Goal: Find specific page/section: Find specific page/section

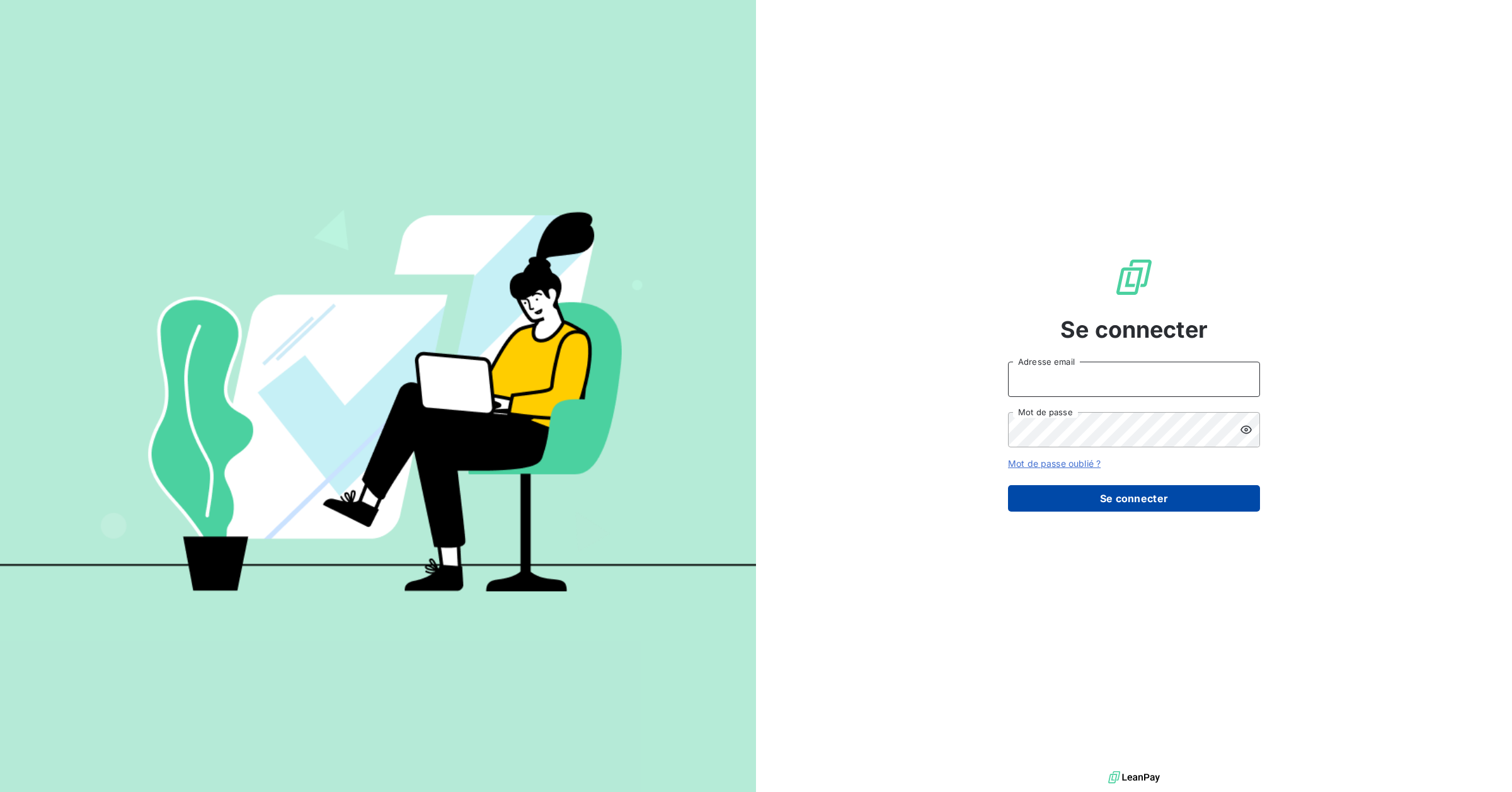
type input "[EMAIL_ADDRESS][DOMAIN_NAME]"
click at [1150, 503] on button "Se connecter" at bounding box center [1134, 498] width 252 height 27
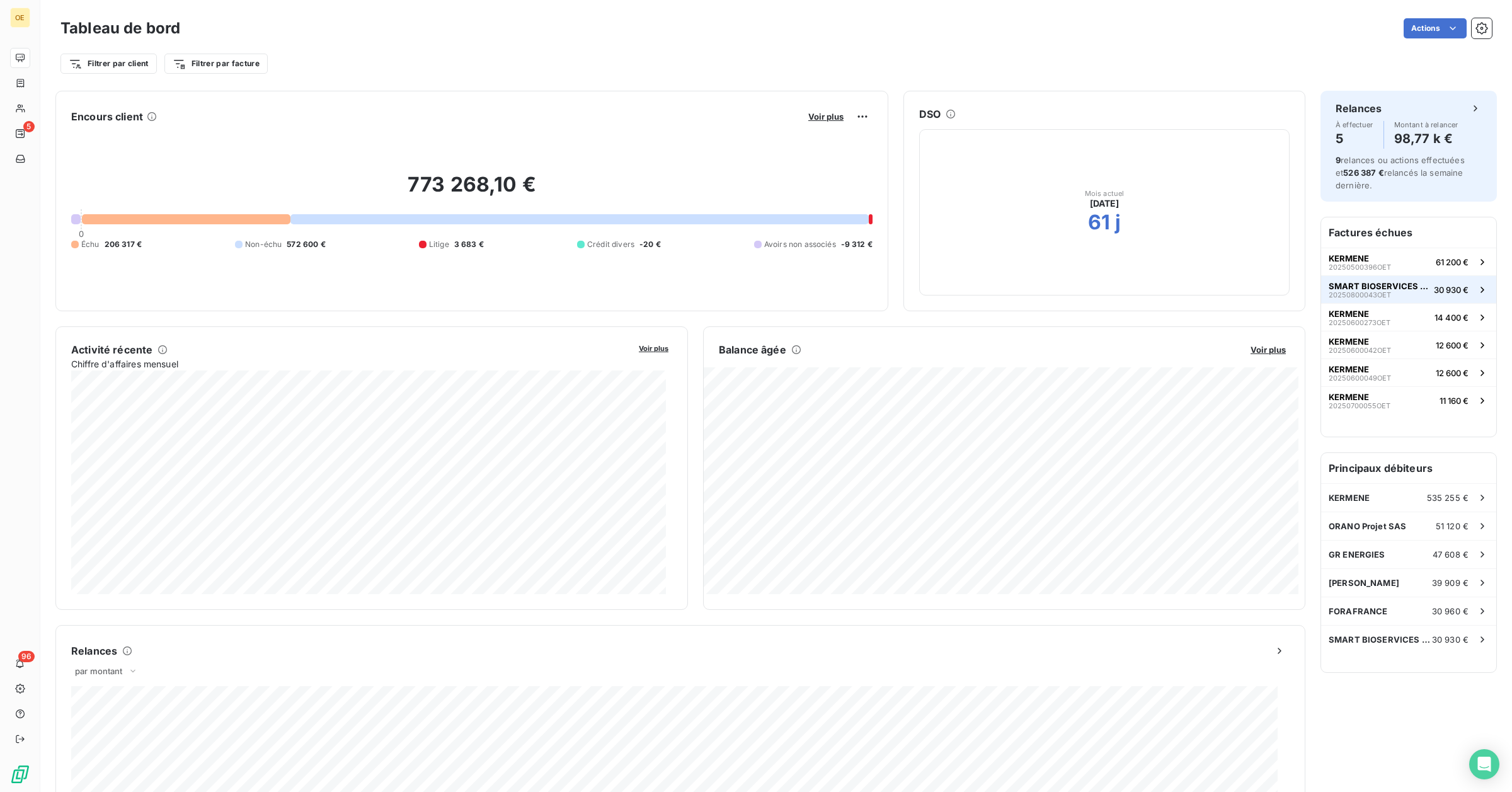
click at [1365, 297] on span "20250800043OET" at bounding box center [1360, 295] width 63 height 7
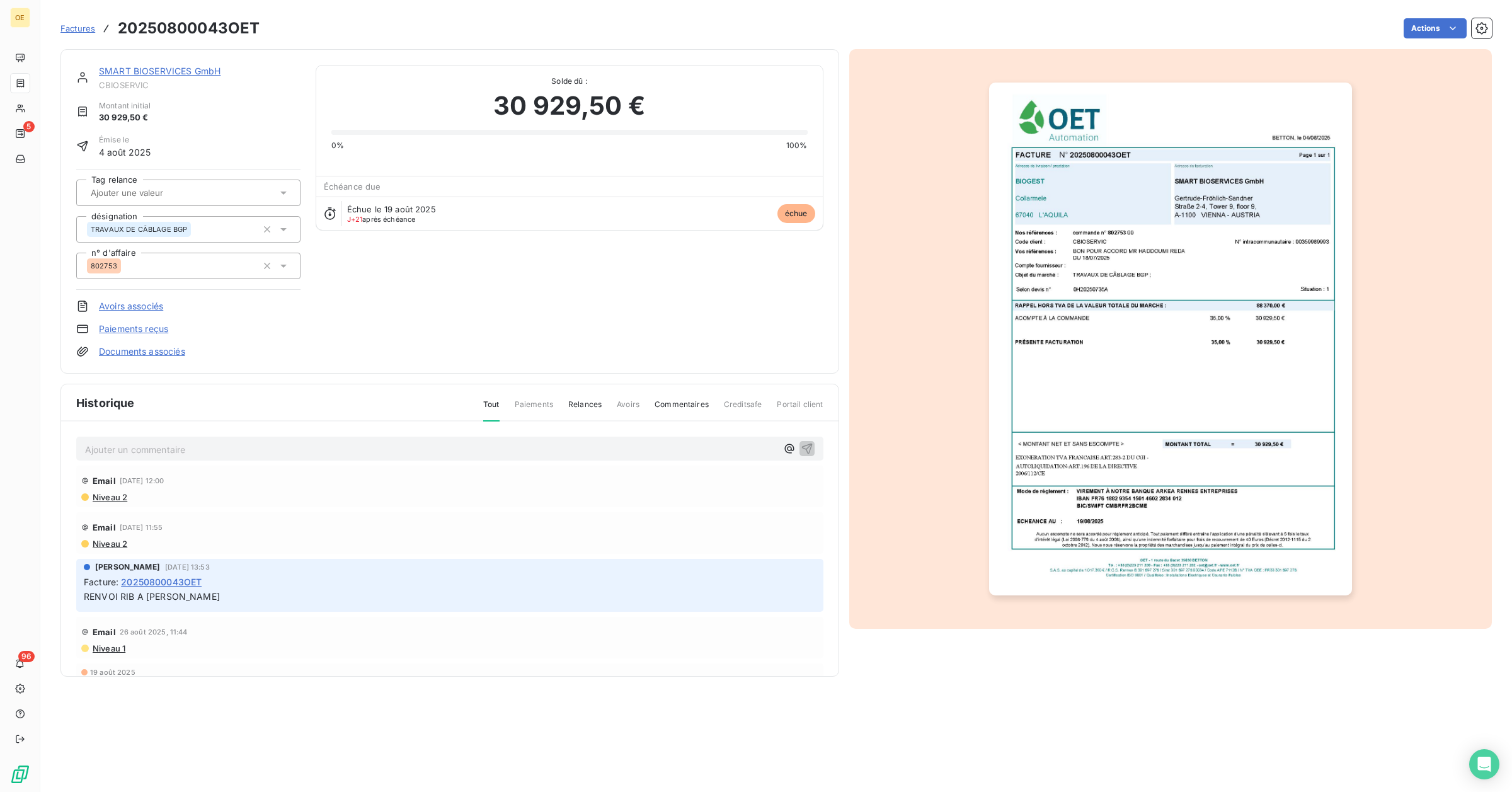
click at [1156, 345] on img "button" at bounding box center [1170, 339] width 363 height 513
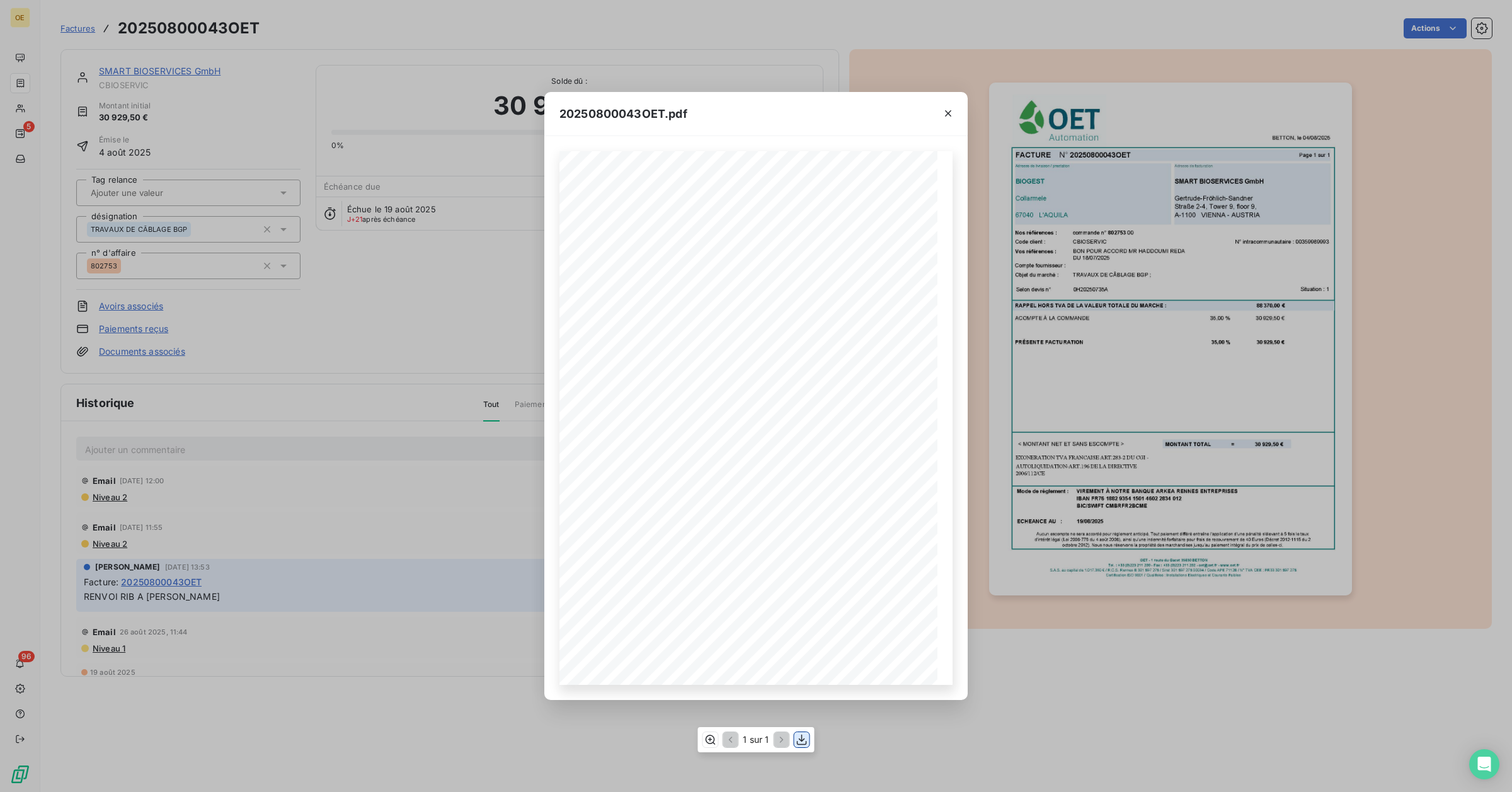
click at [799, 738] on icon "button" at bounding box center [802, 740] width 13 height 13
drag, startPoint x: 265, startPoint y: 26, endPoint x: 168, endPoint y: 26, distance: 97.0
click at [168, 26] on div "20250800043OET.pdf BETTON, le [DATE] FACTURE N° 20250800043OET Page 1 sur 1 com…" at bounding box center [756, 396] width 1512 height 792
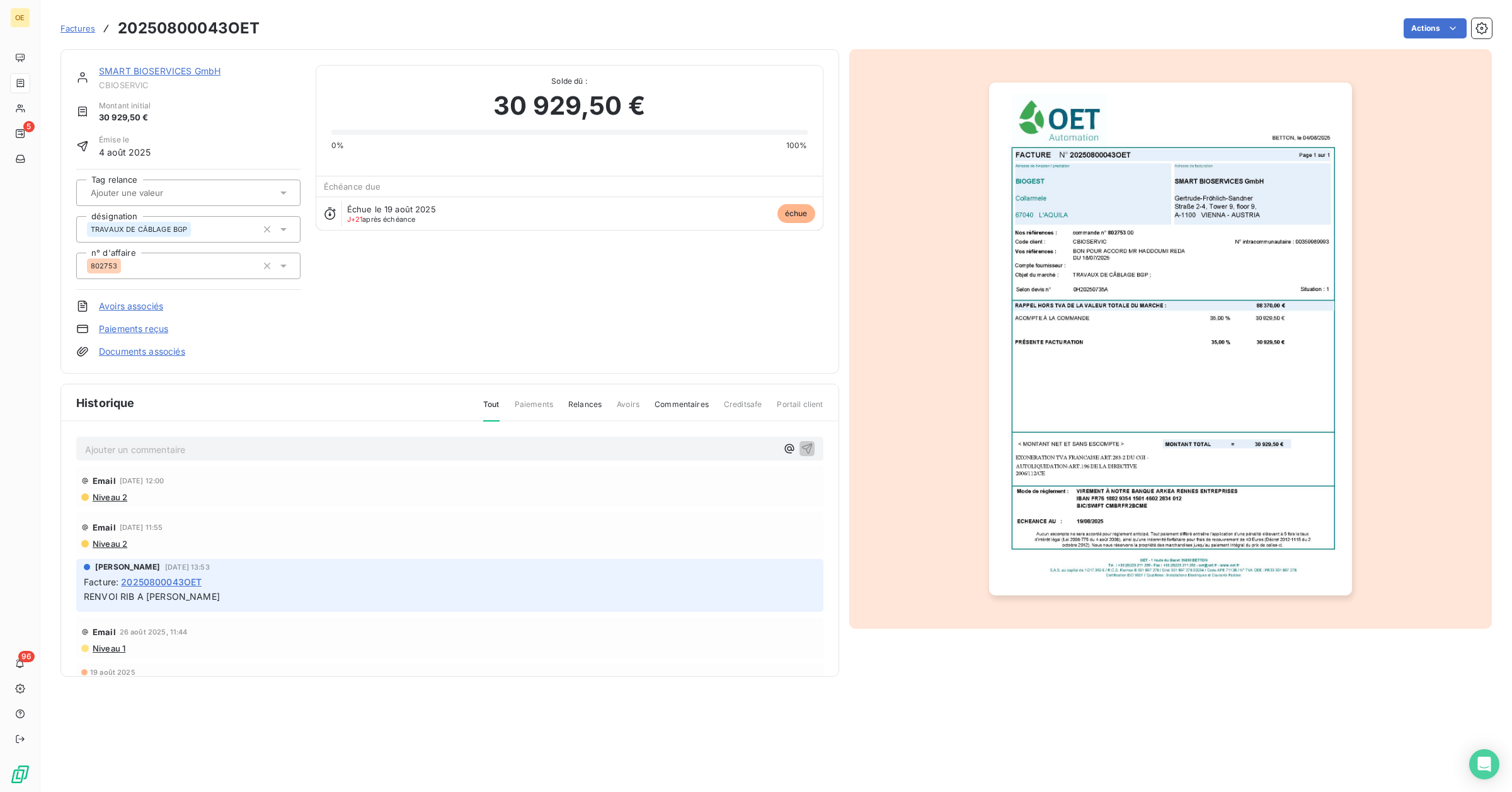
click at [159, 27] on div "20250800043OET.pdf BETTON, le [DATE] FACTURE N° 20250800043OET Page 1 sur 1 com…" at bounding box center [756, 396] width 1512 height 792
drag, startPoint x: 118, startPoint y: 29, endPoint x: 259, endPoint y: 35, distance: 141.1
click at [259, 35] on div "Factures 20250800043OET Actions" at bounding box center [776, 28] width 1432 height 27
copy h3 "20250800043OET"
click at [316, 44] on div "SMART BIOSERVICES GmbH CBIOSERVIC Montant initial 30 929,50 € Émise le [DATE] T…" at bounding box center [776, 359] width 1432 height 635
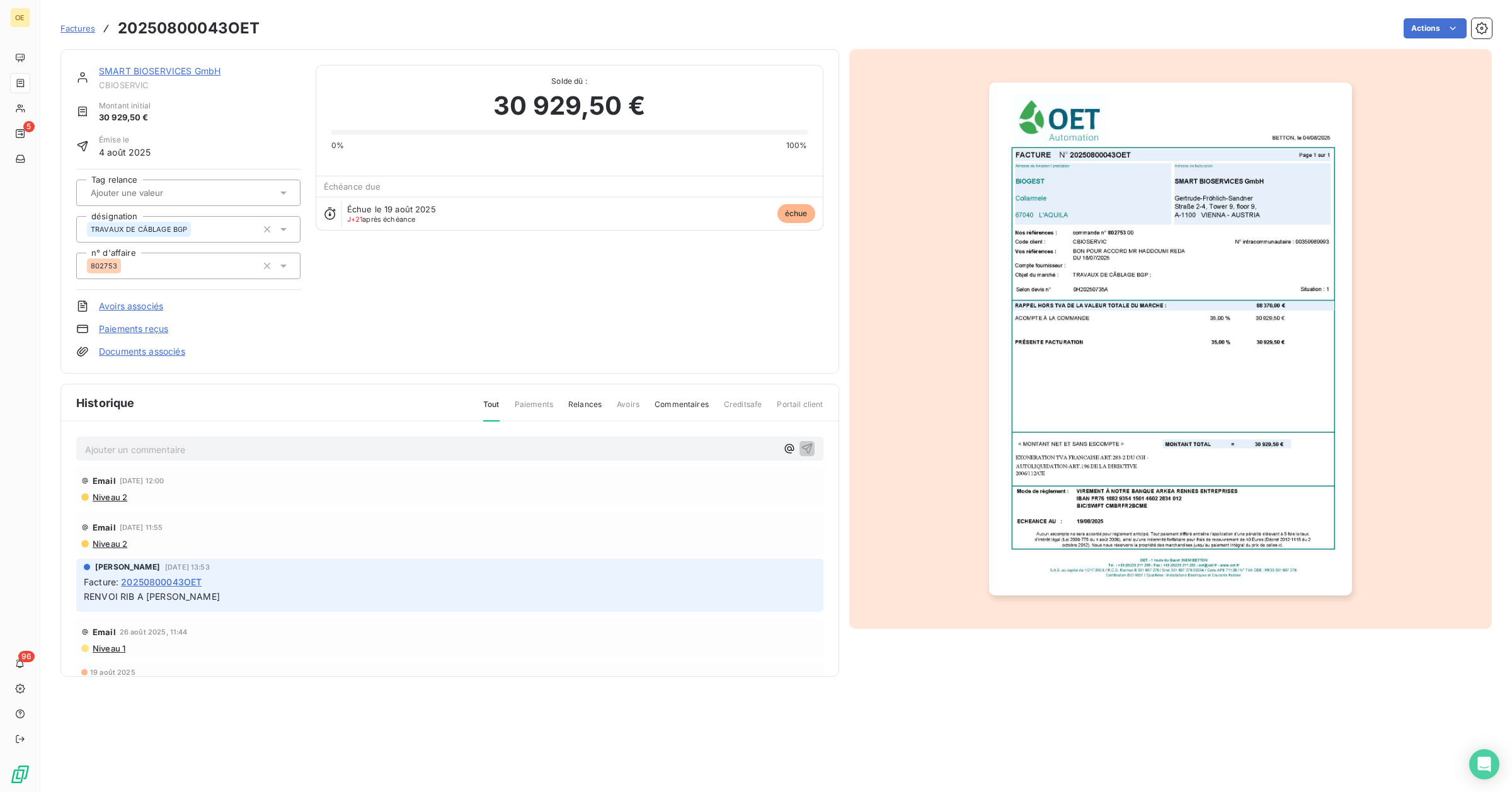
click at [565, 277] on div "SMART BIOSERVICES GmbH CBIOSERVIC Montant initial 30 929,50 € Émise le [DATE] T…" at bounding box center [450, 211] width 747 height 293
